Goal: Task Accomplishment & Management: Use online tool/utility

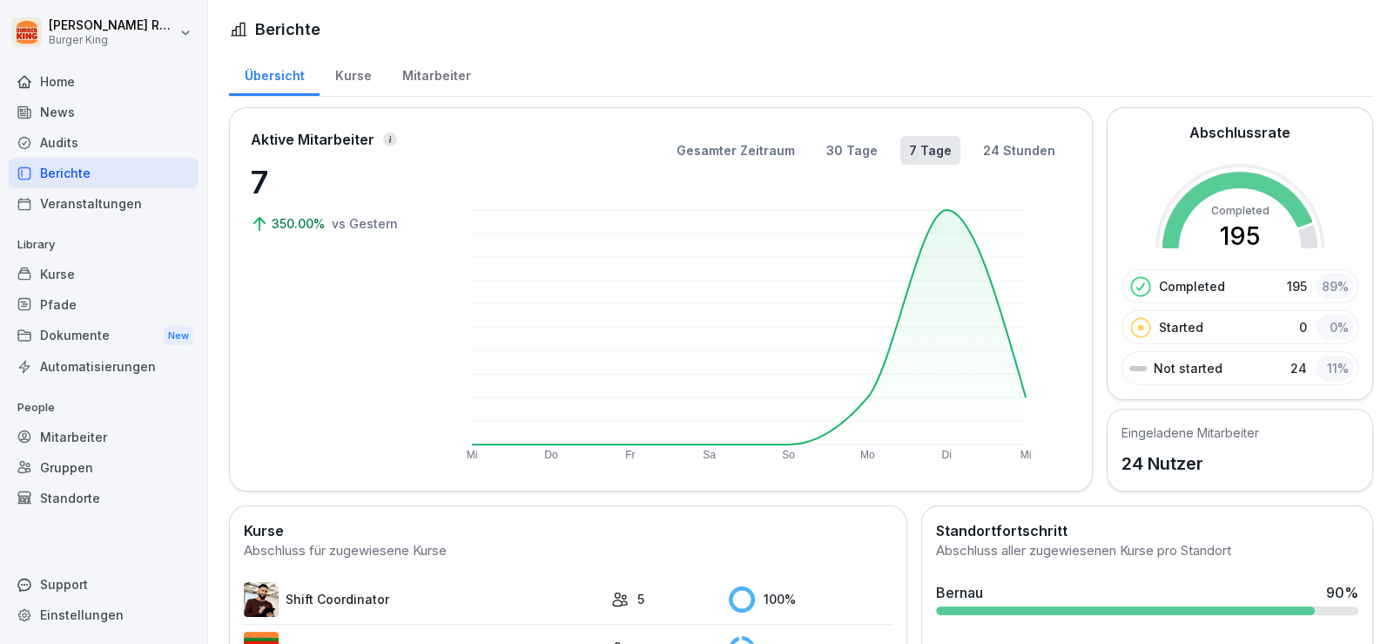
click at [444, 75] on div "Mitarbeiter" at bounding box center [436, 73] width 99 height 44
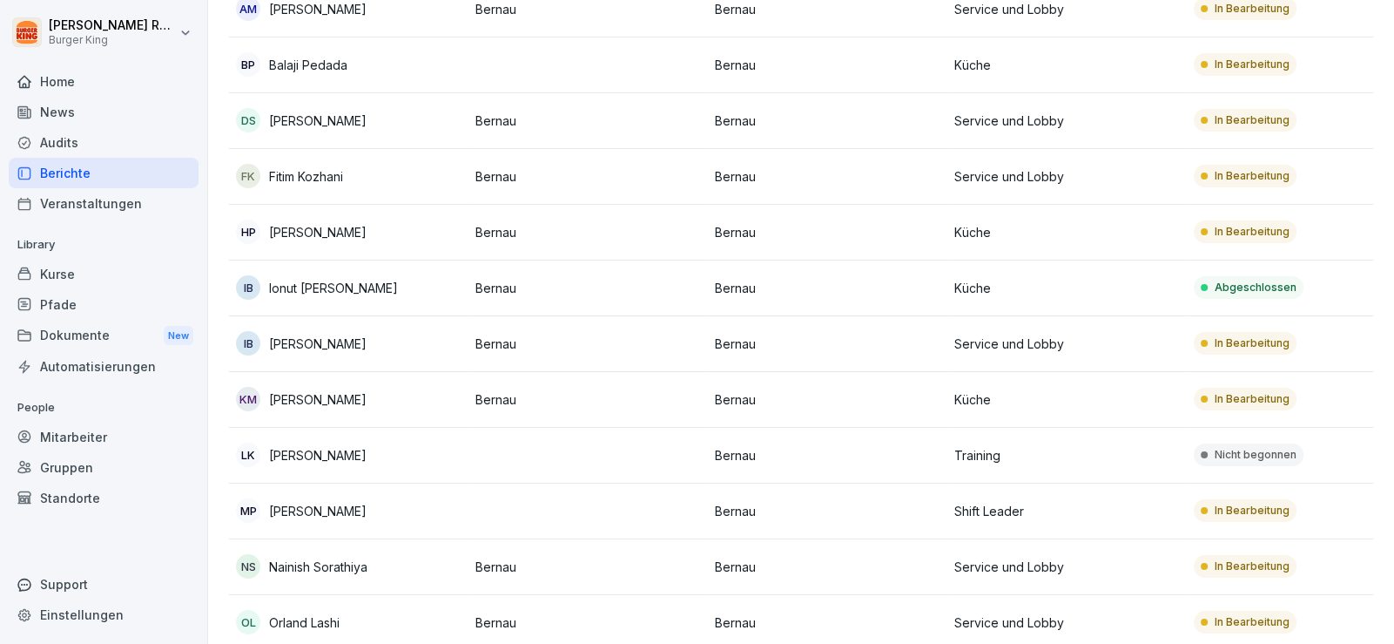
scroll to position [870, 0]
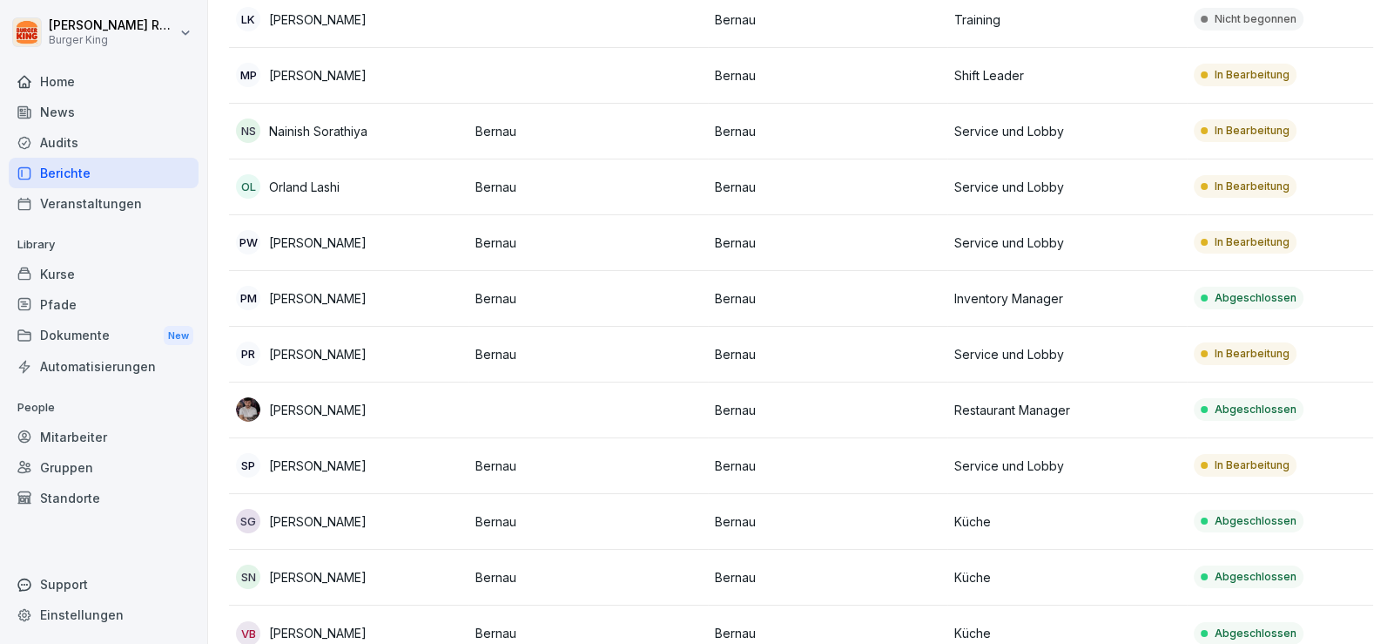
click at [0, 533] on div "[PERSON_NAME] Burger King Home News Audits Berichte Veranstaltungen Library Kur…" at bounding box center [104, 322] width 208 height 644
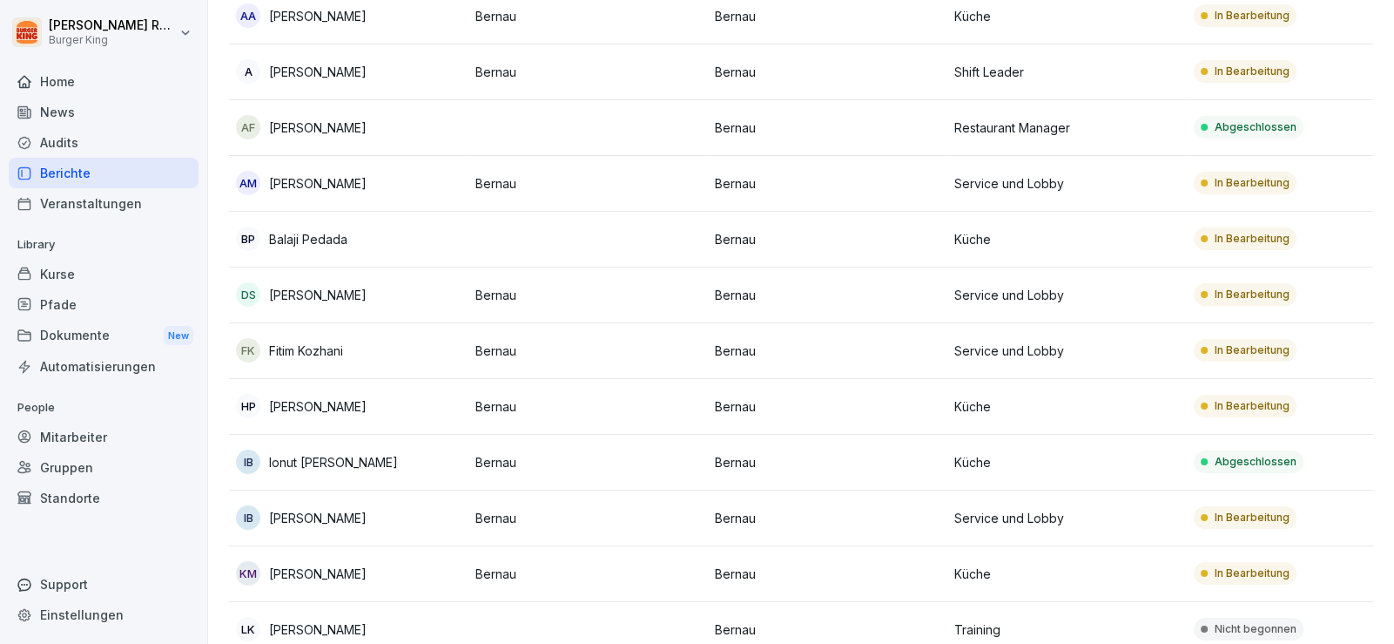
scroll to position [229, 0]
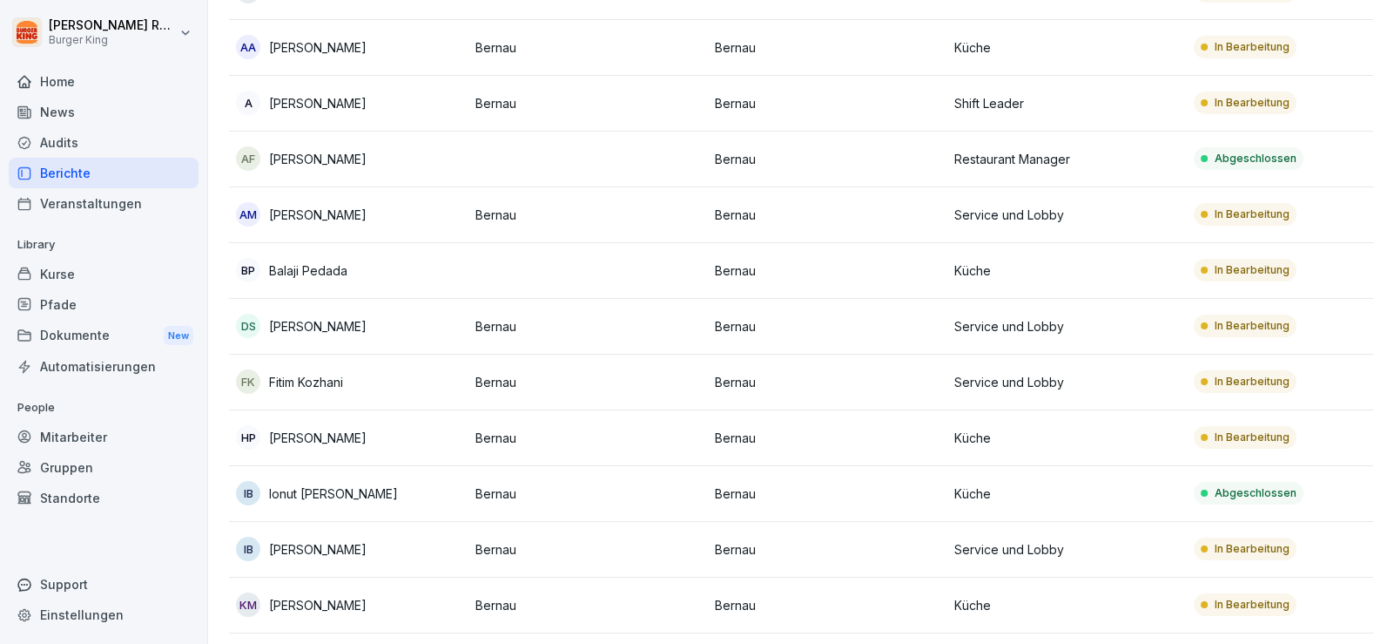
click at [347, 41] on p "[PERSON_NAME]" at bounding box center [318, 47] width 98 height 18
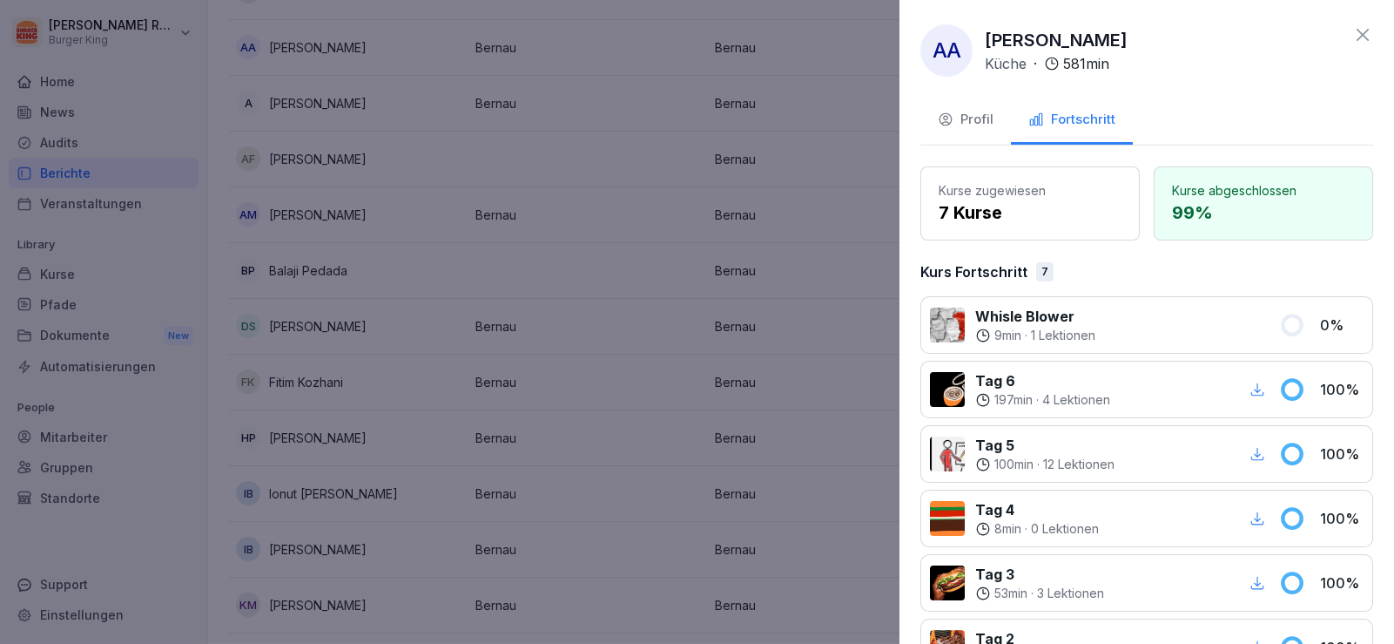
click at [964, 125] on div "Profil" at bounding box center [966, 120] width 56 height 20
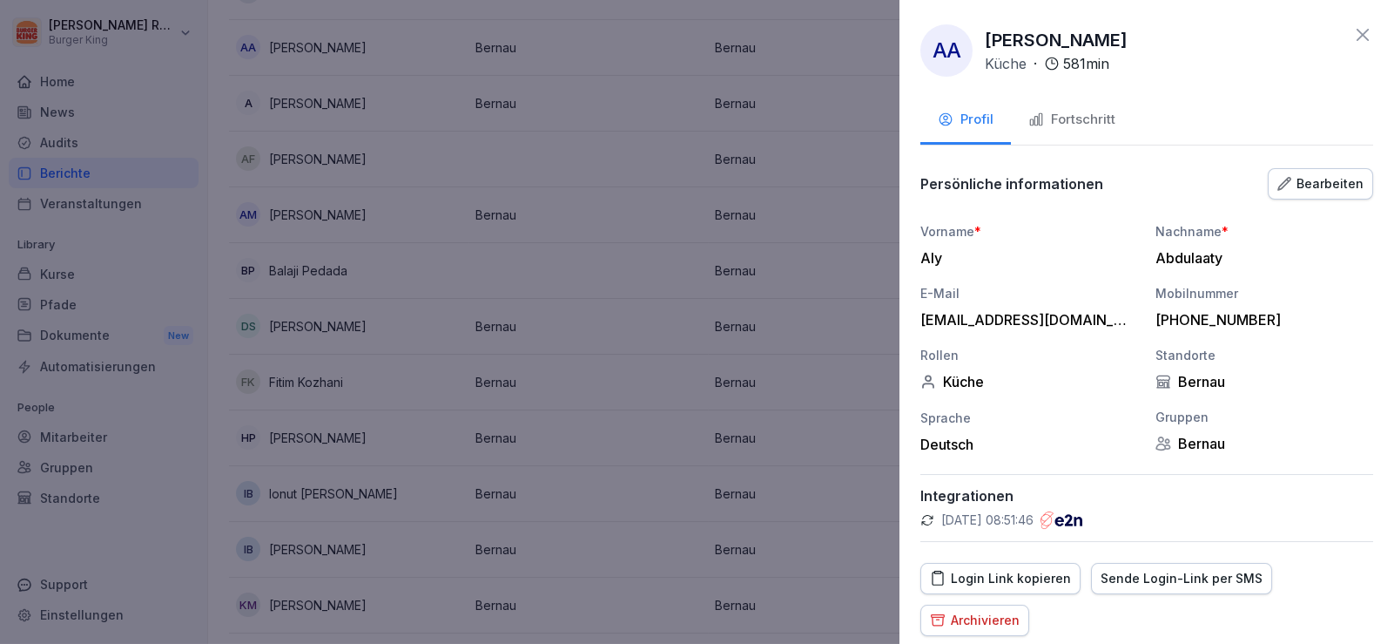
click at [1004, 583] on div "Login Link kopieren" at bounding box center [1000, 578] width 141 height 19
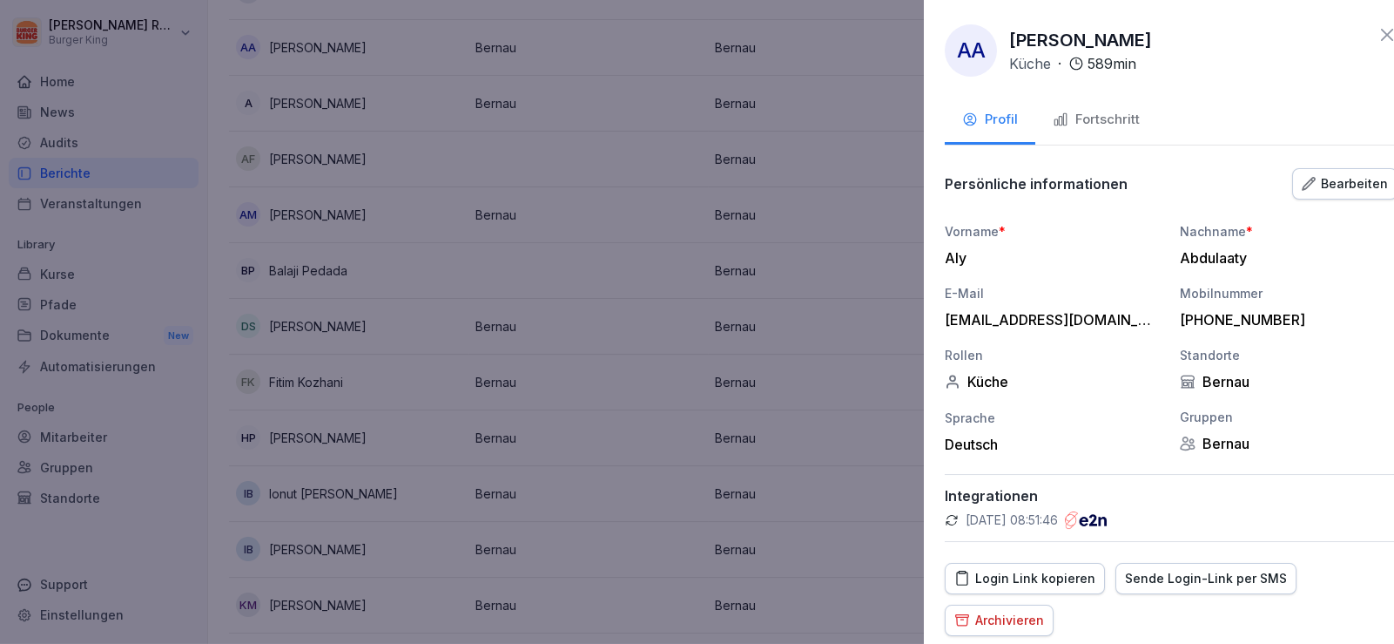
click at [858, 253] on div at bounding box center [697, 322] width 1394 height 644
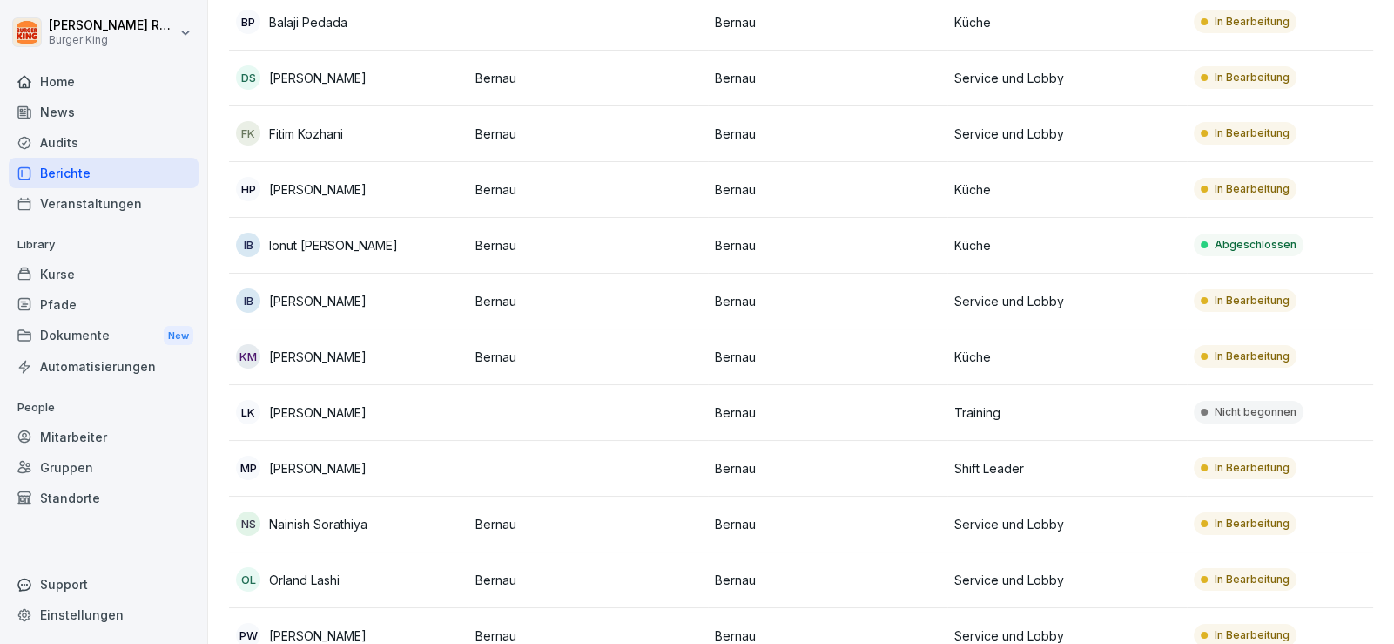
scroll to position [664, 0]
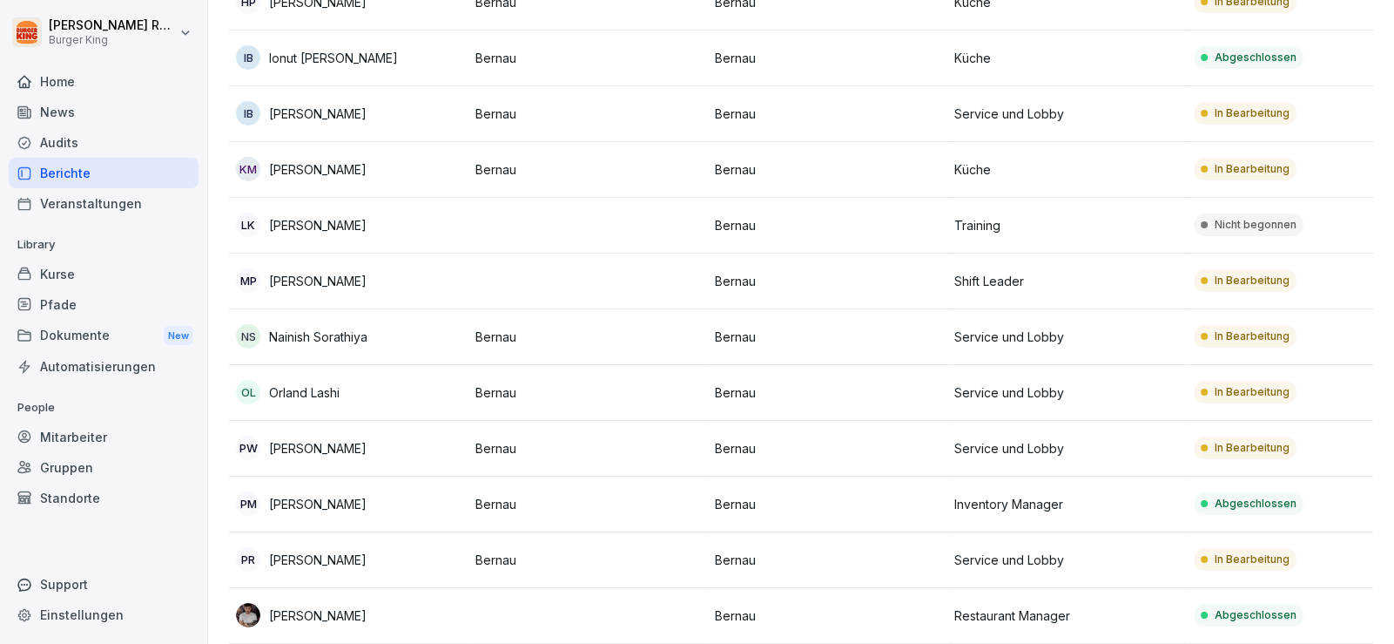
click at [365, 281] on p "[PERSON_NAME]" at bounding box center [318, 281] width 98 height 18
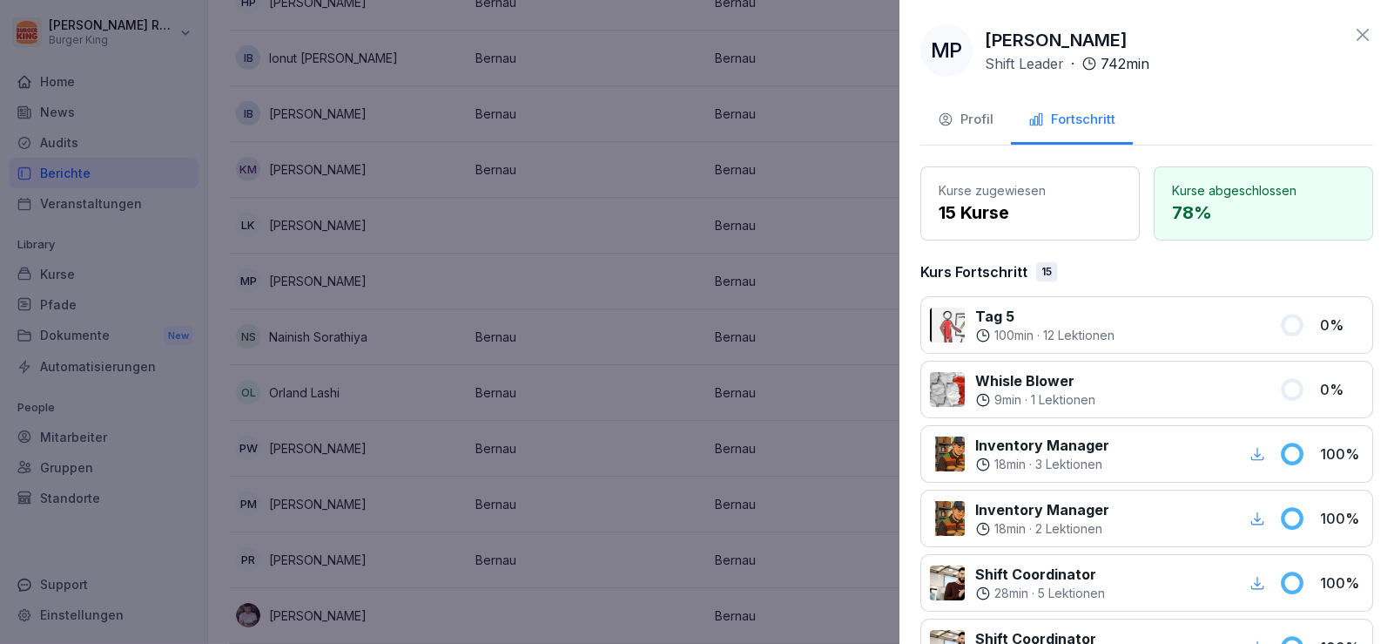
click at [0, 405] on div at bounding box center [697, 322] width 1394 height 644
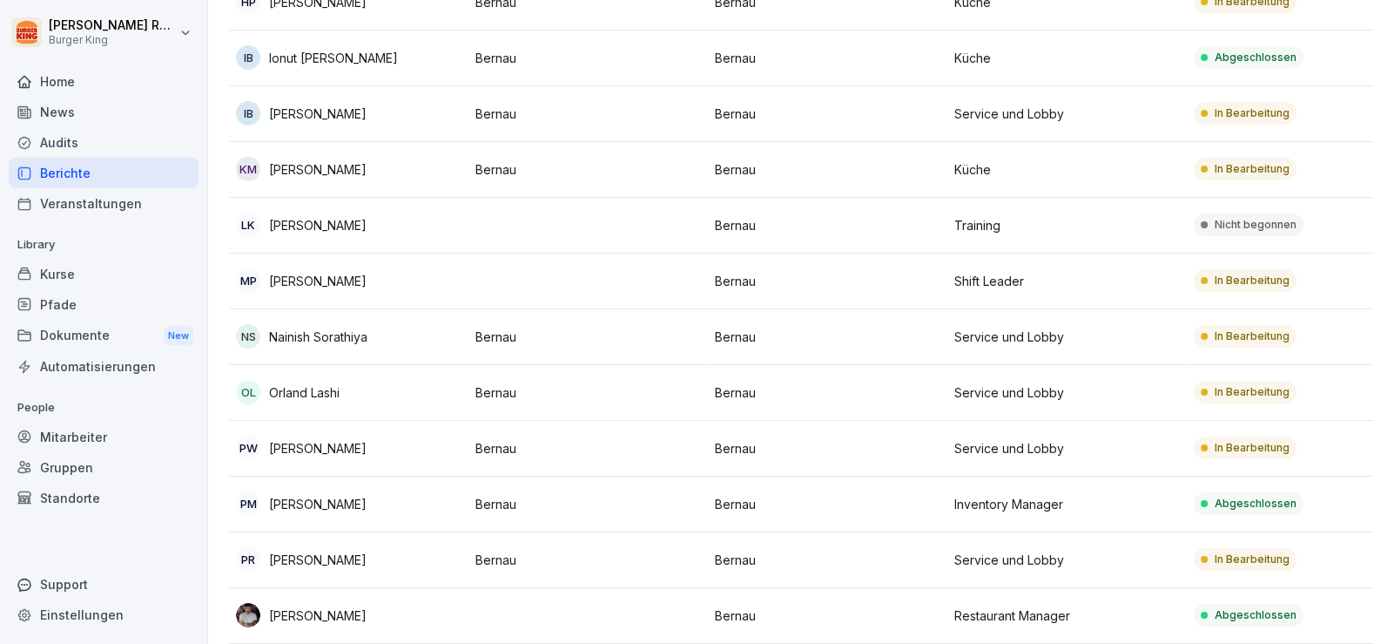
click at [75, 110] on div "News" at bounding box center [104, 112] width 190 height 30
